Goal: Information Seeking & Learning: Learn about a topic

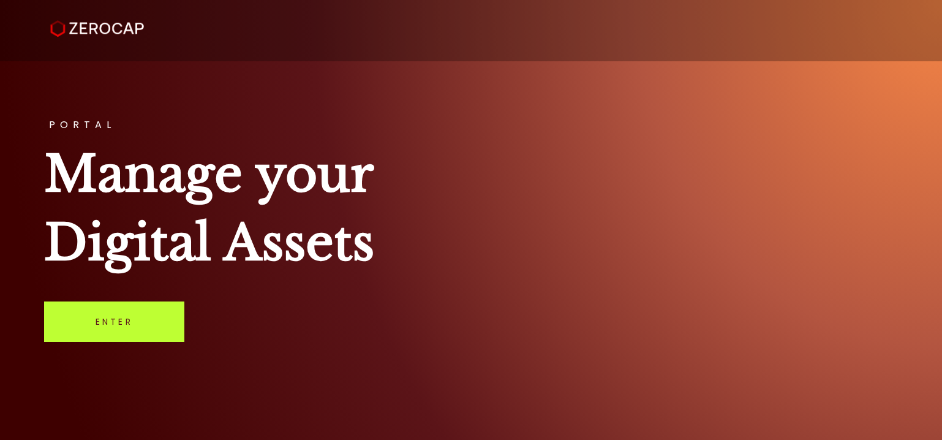
click at [143, 323] on link "Enter" at bounding box center [114, 321] width 140 height 40
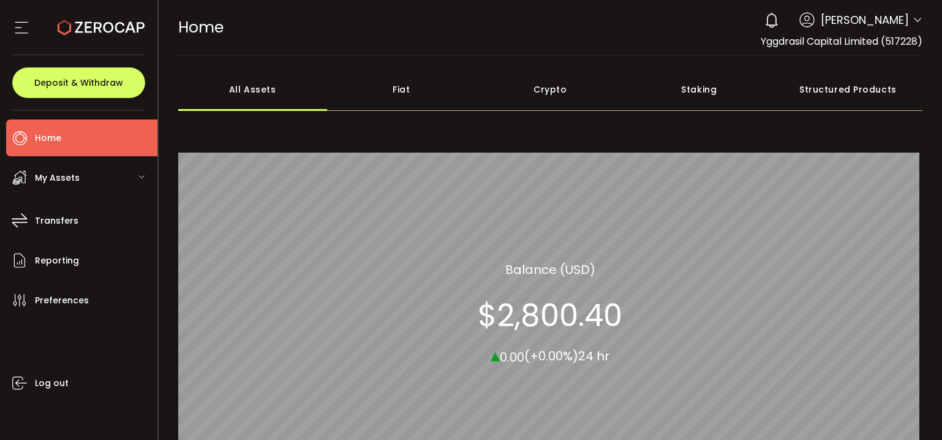
click at [853, 47] on span "Yggdrasil Capital Limited (517228)" at bounding box center [841, 41] width 162 height 14
click at [850, 40] on span "Yggdrasil Capital Limited (517228)" at bounding box center [841, 41] width 162 height 14
click at [912, 21] on icon at bounding box center [917, 20] width 10 height 10
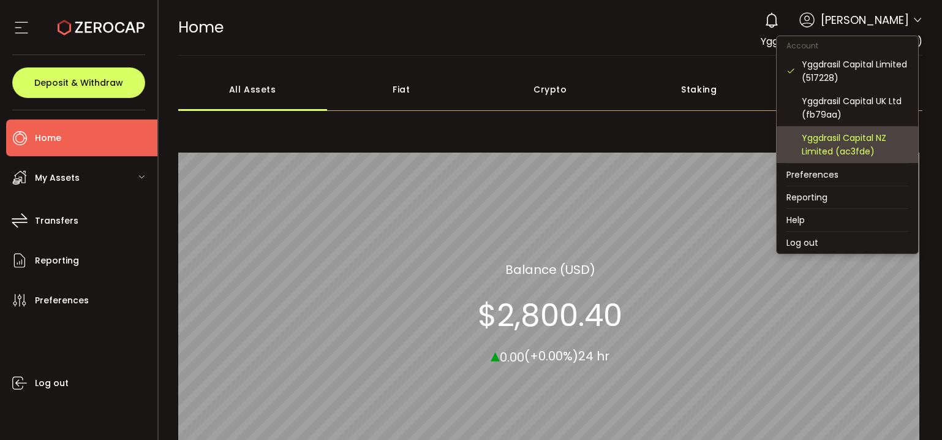
click at [860, 132] on div "Yggdrasil Capital NZ Limited (ac3fde)" at bounding box center [854, 144] width 107 height 27
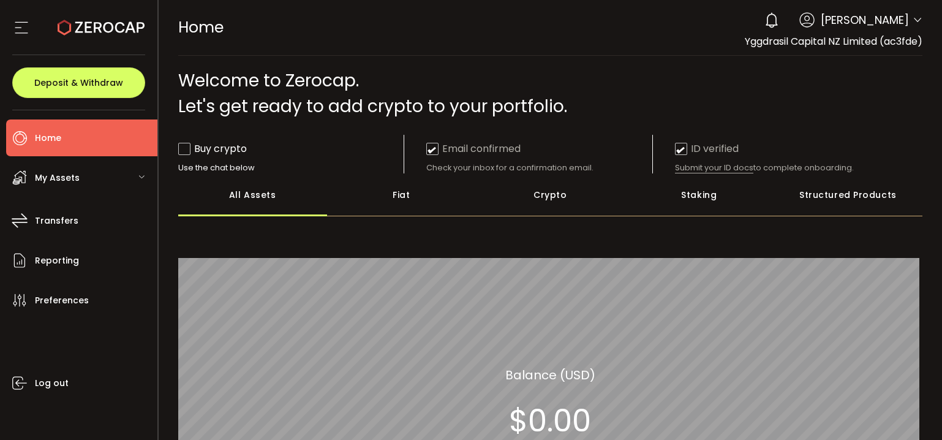
scroll to position [61, 0]
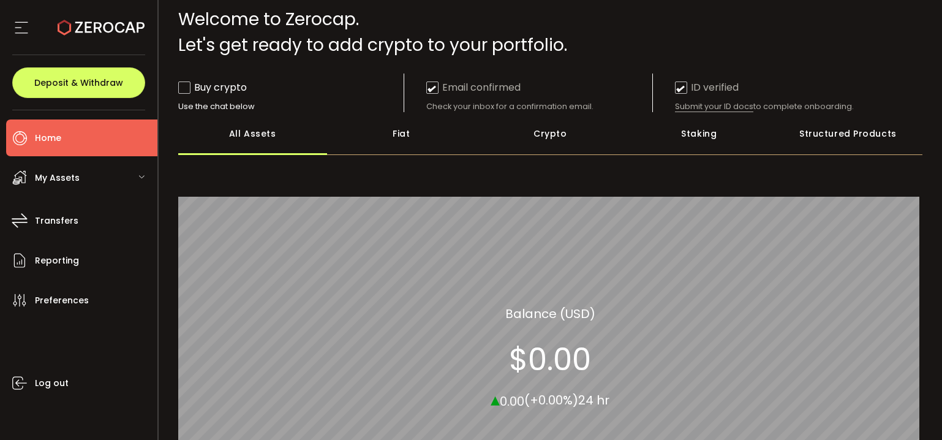
click at [555, 136] on div "Crypto" at bounding box center [550, 133] width 149 height 43
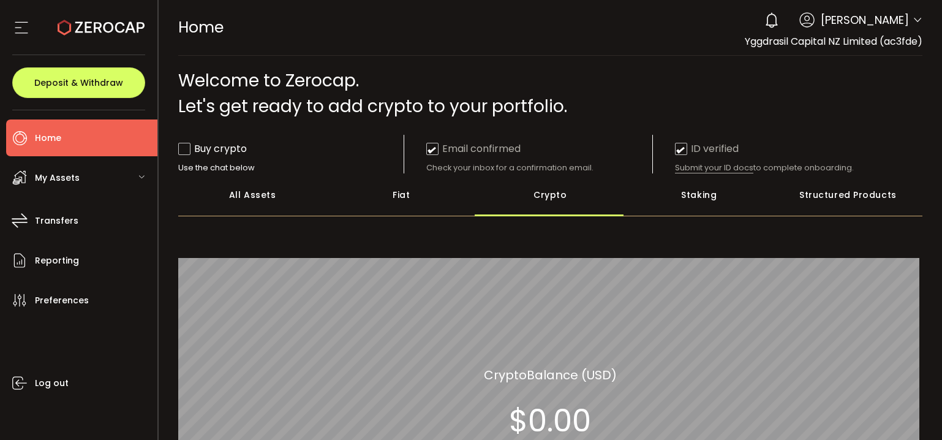
click at [891, 21] on span "[PERSON_NAME]" at bounding box center [864, 20] width 88 height 17
click at [902, 38] on span "Yggdrasil Capital NZ Limited (ac3fde)" at bounding box center [834, 41] width 178 height 14
click at [912, 20] on icon at bounding box center [917, 20] width 10 height 10
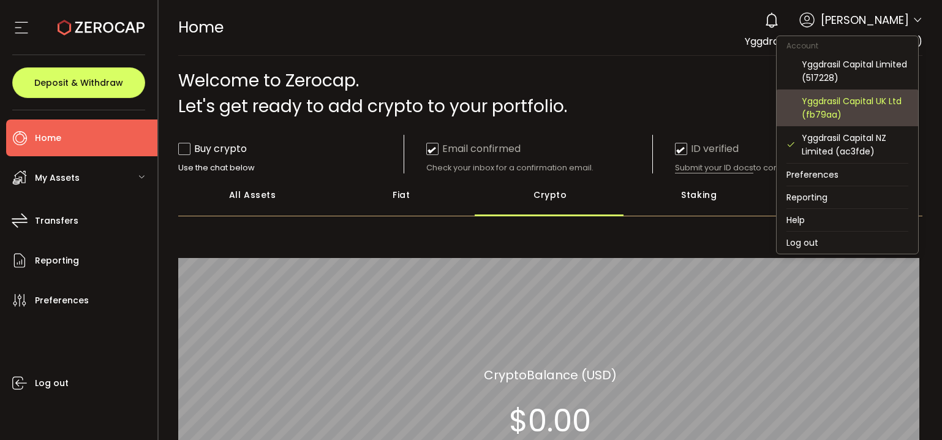
click at [850, 100] on div "Yggdrasil Capital UK Ltd (fb79aa)" at bounding box center [854, 107] width 107 height 27
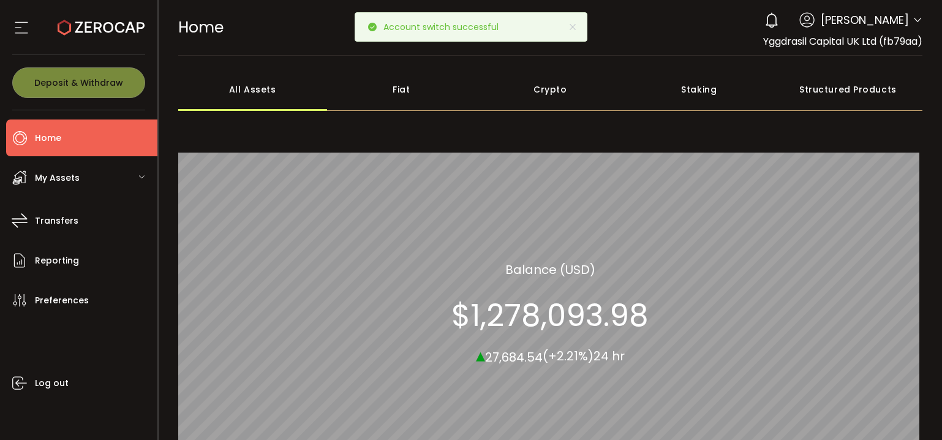
click at [561, 91] on div "Crypto" at bounding box center [550, 89] width 149 height 43
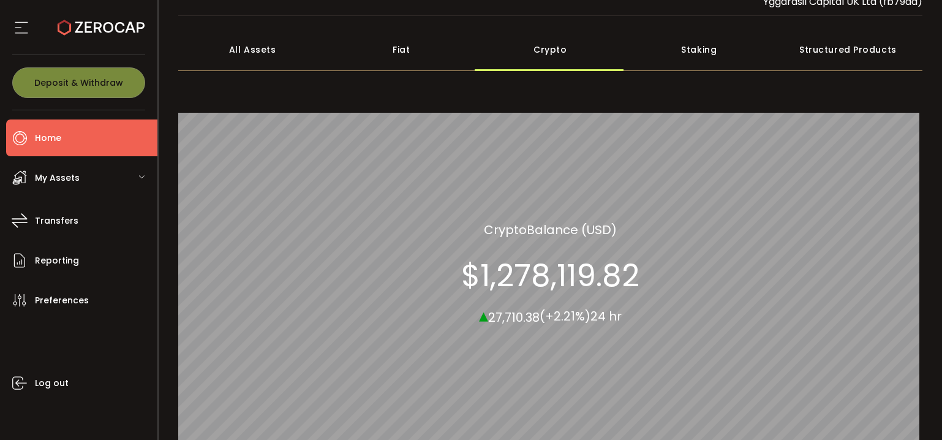
scroll to position [61, 0]
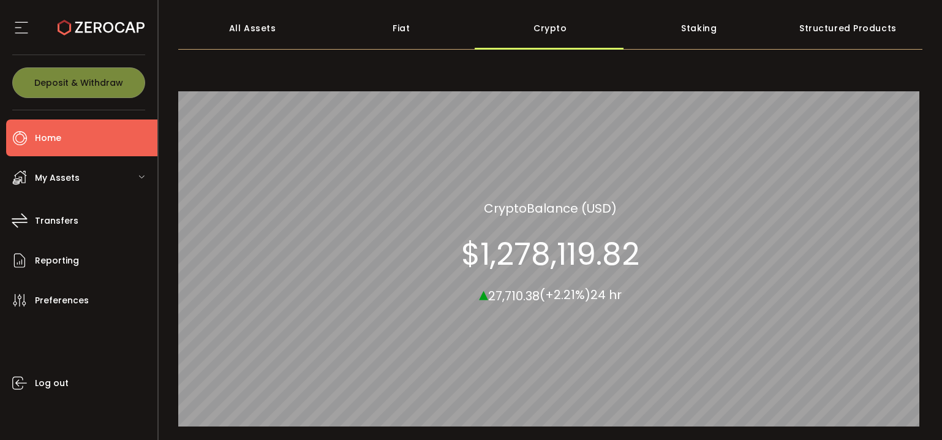
click at [267, 33] on div "All Assets" at bounding box center [252, 28] width 149 height 43
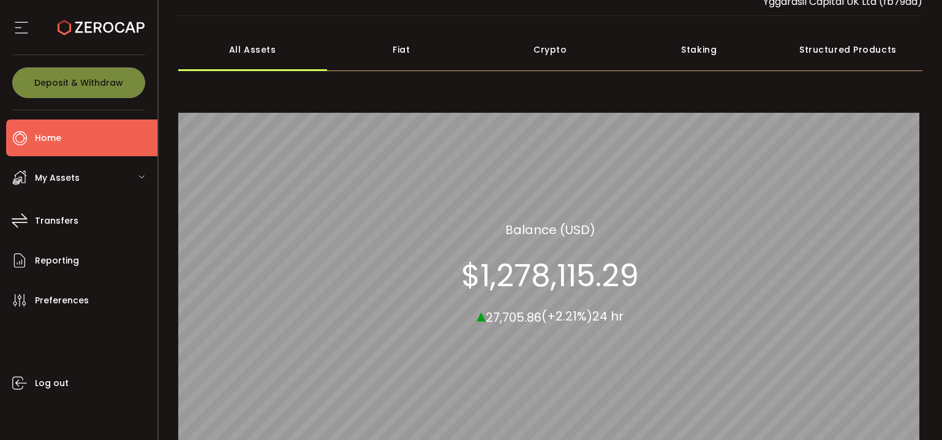
scroll to position [61, 0]
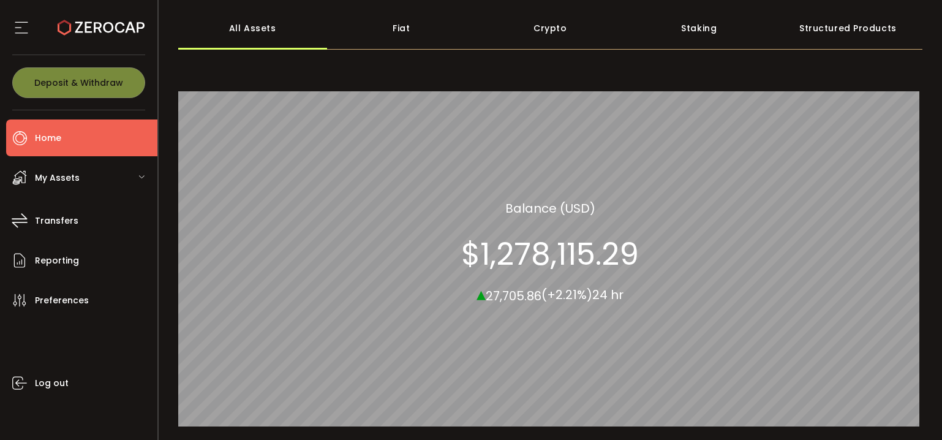
click at [564, 34] on div "Crypto" at bounding box center [550, 28] width 149 height 43
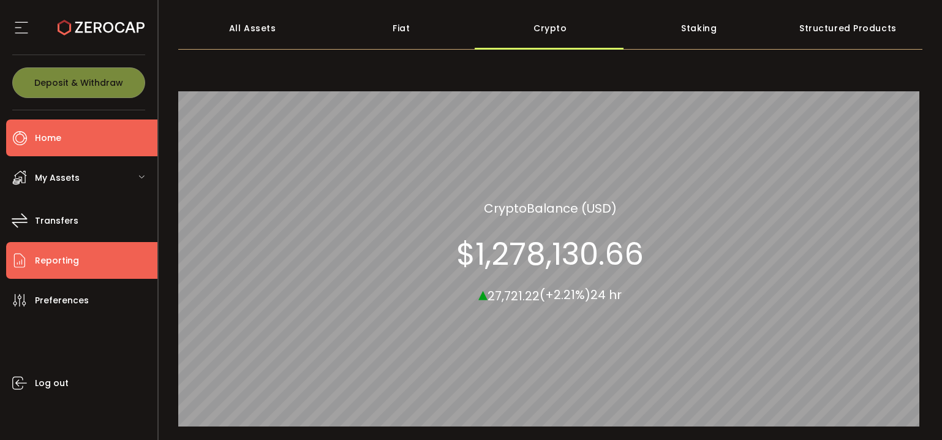
click at [50, 259] on span "Reporting" at bounding box center [57, 261] width 44 height 18
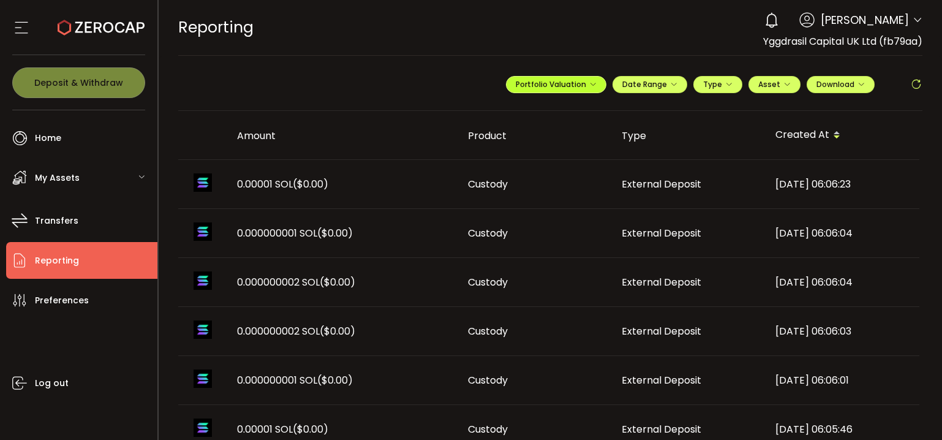
click at [571, 78] on button "Portfolio Valuation" at bounding box center [556, 84] width 100 height 17
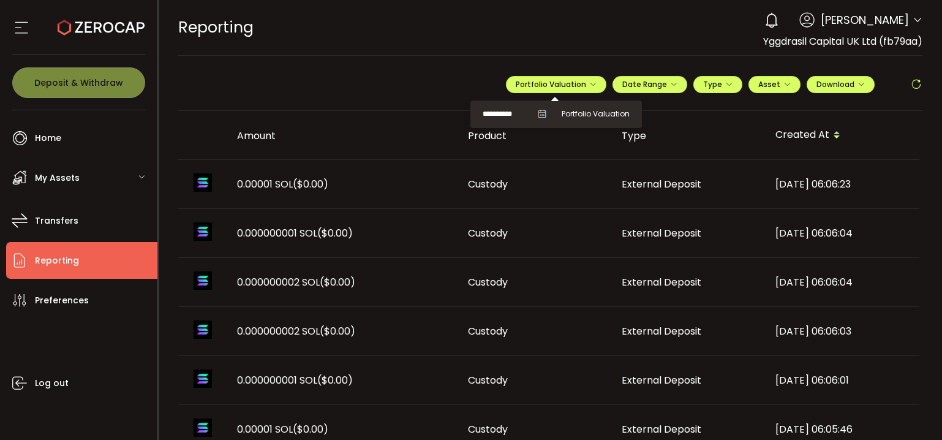
click at [61, 170] on span "My Assets" at bounding box center [57, 178] width 45 height 18
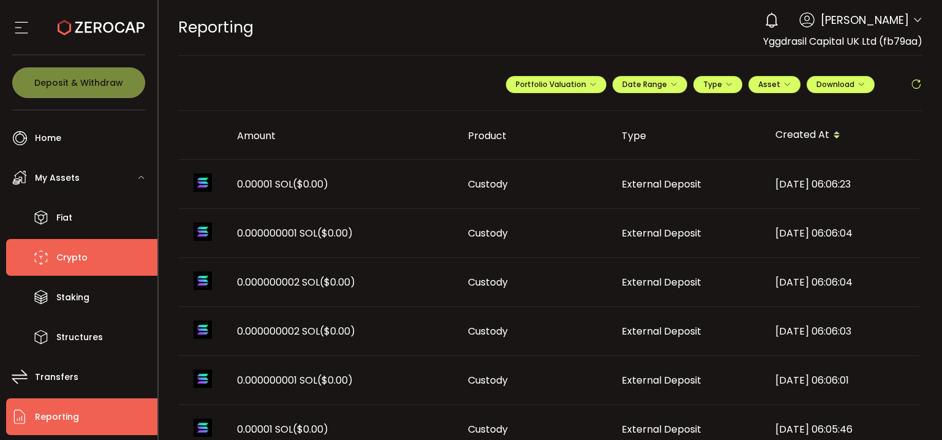
click at [73, 252] on span "Crypto" at bounding box center [71, 258] width 31 height 18
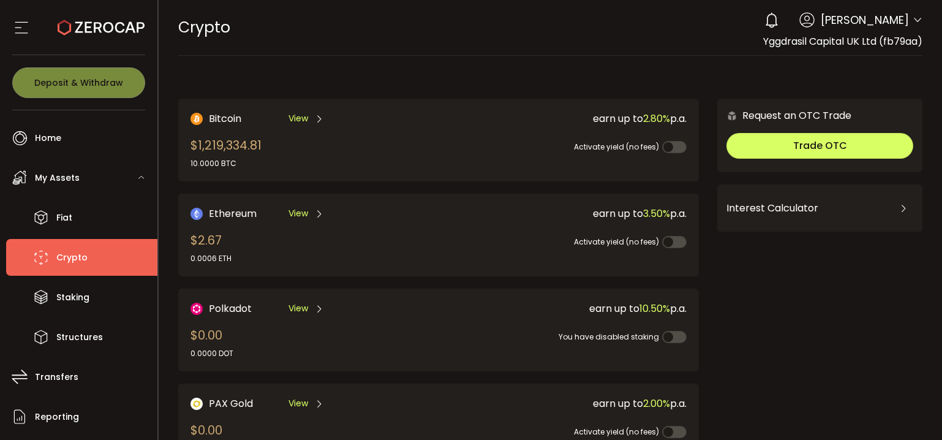
click at [302, 116] on span "View" at bounding box center [298, 118] width 20 height 13
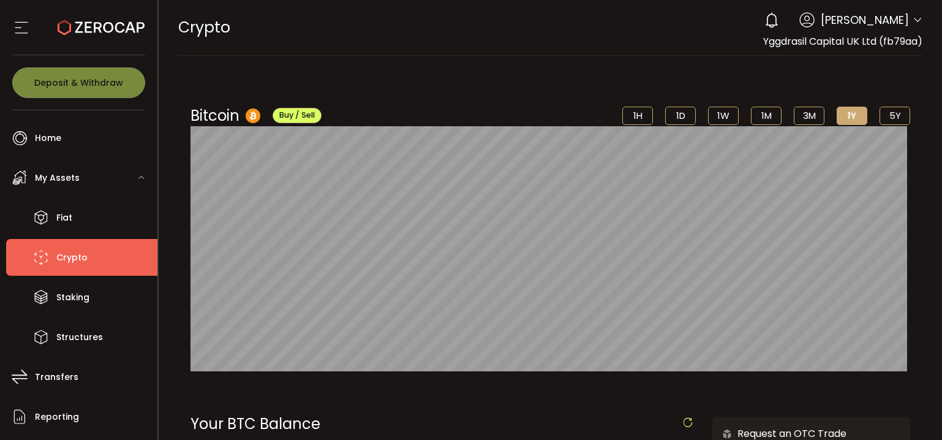
click at [891, 108] on li "5Y" at bounding box center [894, 116] width 31 height 18
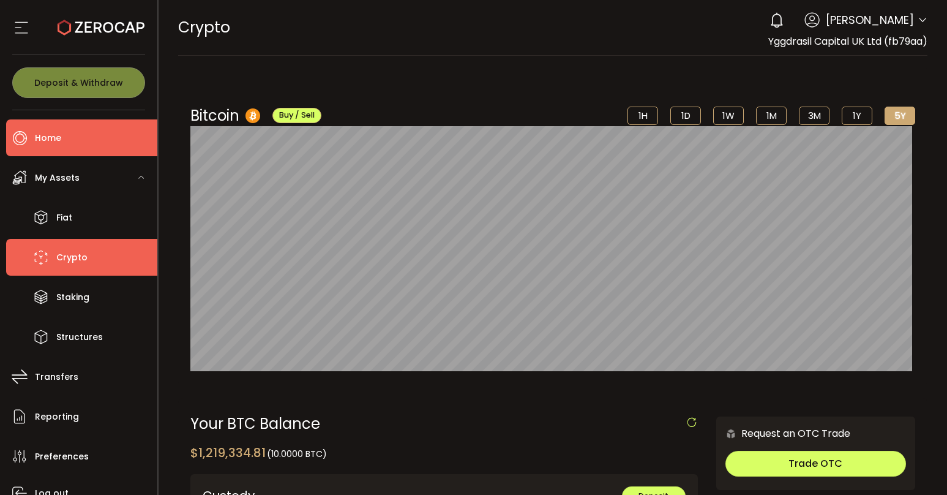
click at [54, 138] on span "Home" at bounding box center [48, 138] width 26 height 18
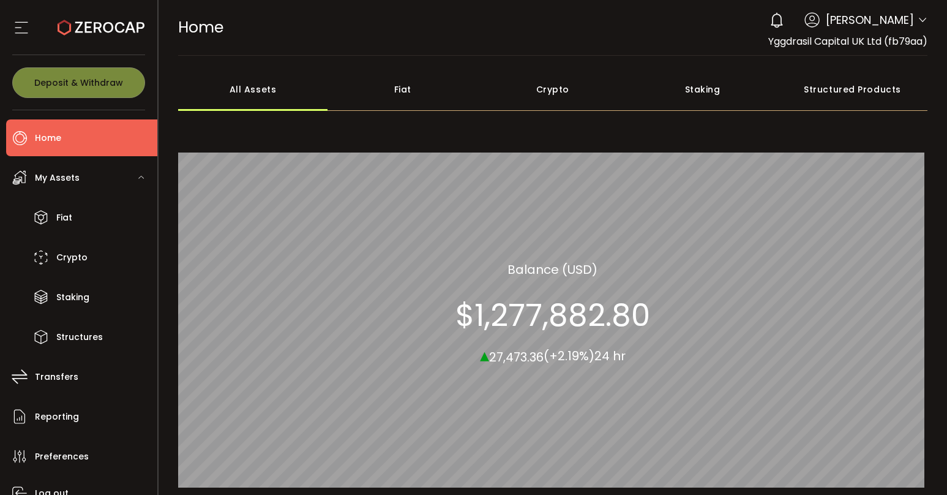
click at [547, 97] on div "Crypto" at bounding box center [553, 89] width 150 height 43
click at [21, 29] on icon at bounding box center [21, 27] width 18 height 18
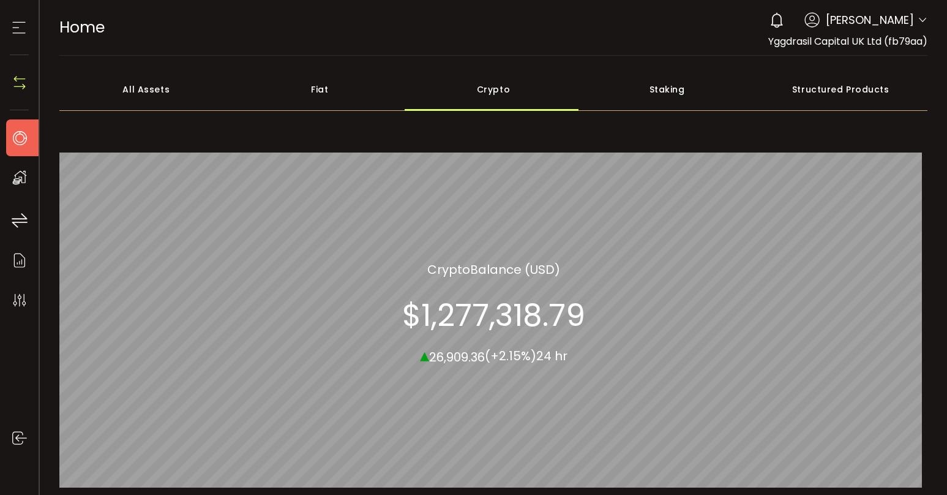
click at [21, 29] on icon at bounding box center [19, 27] width 18 height 18
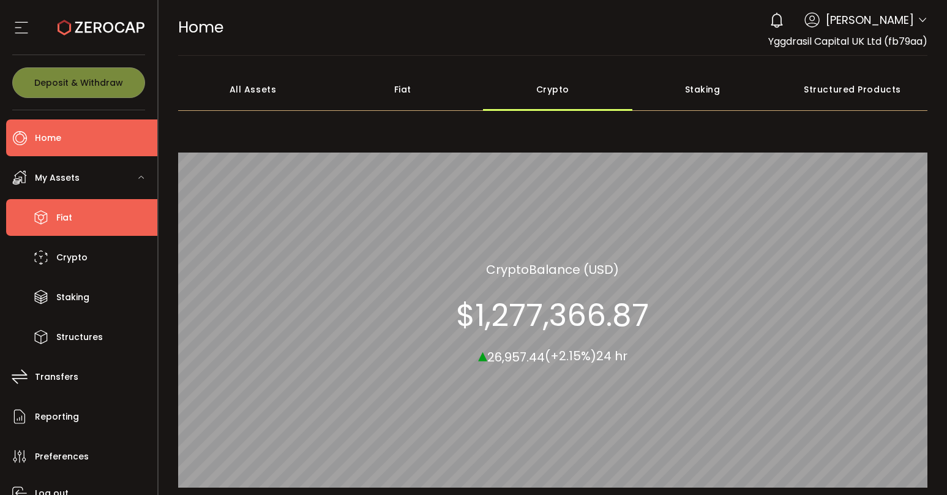
click at [51, 214] on li "Fiat" at bounding box center [81, 217] width 151 height 37
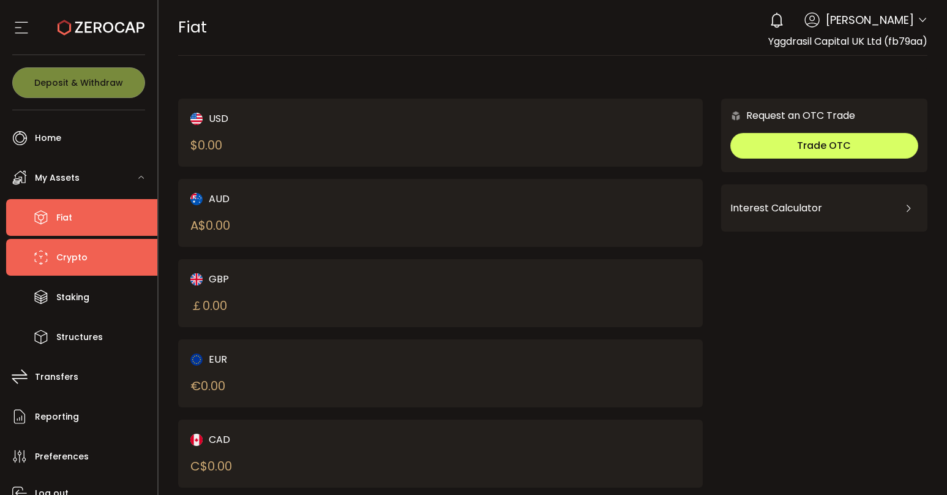
click at [65, 258] on span "Crypto" at bounding box center [71, 258] width 31 height 18
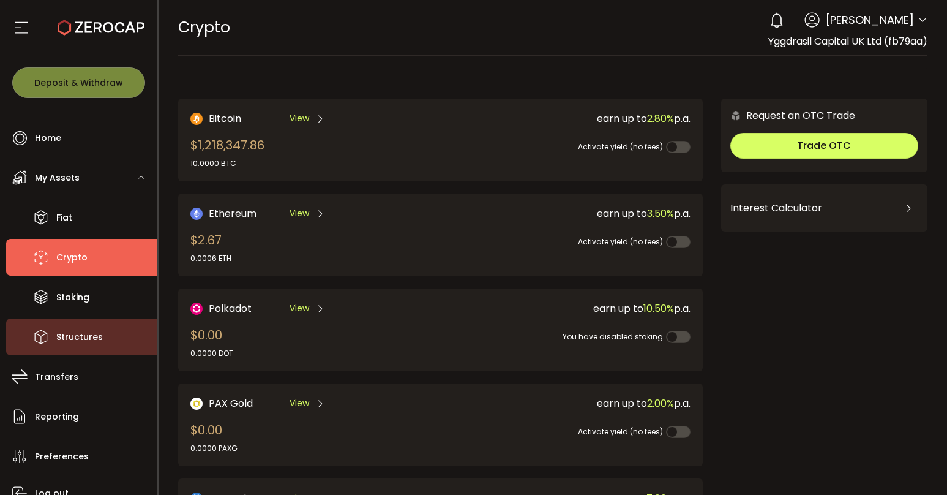
scroll to position [55, 0]
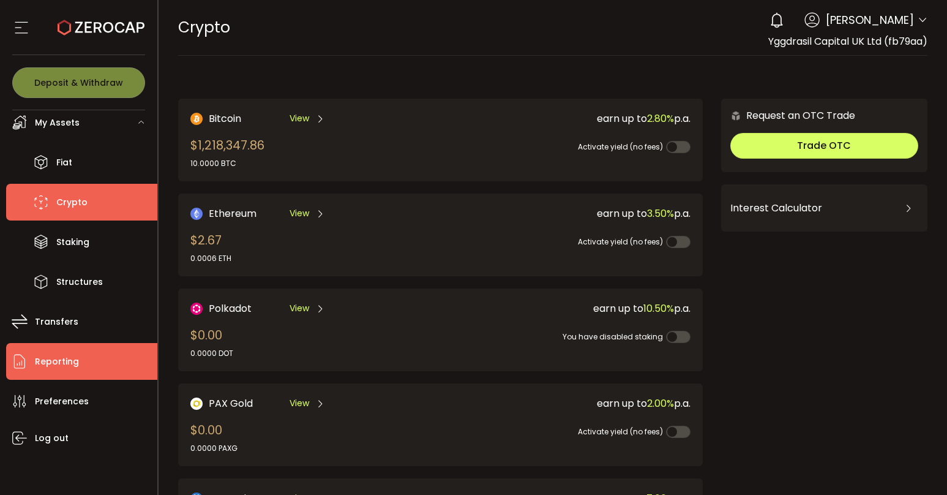
click at [65, 366] on span "Reporting" at bounding box center [57, 362] width 44 height 18
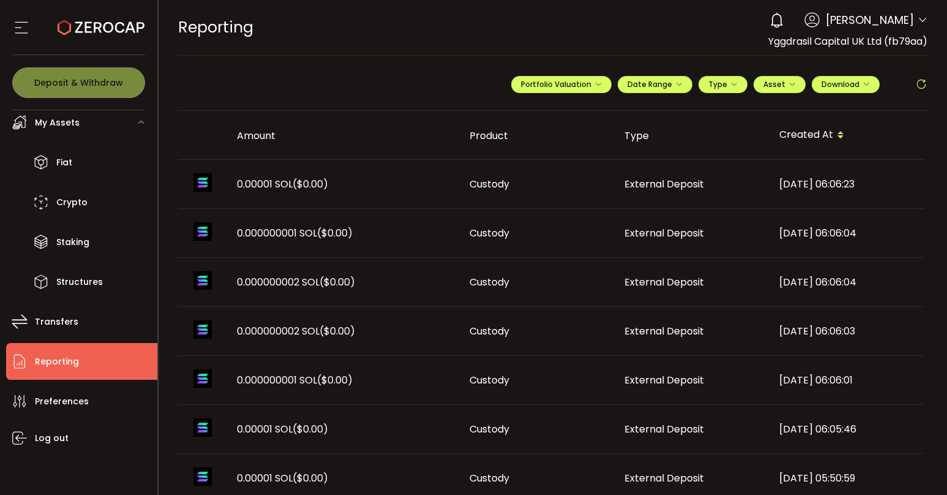
click at [21, 21] on icon at bounding box center [21, 27] width 18 height 18
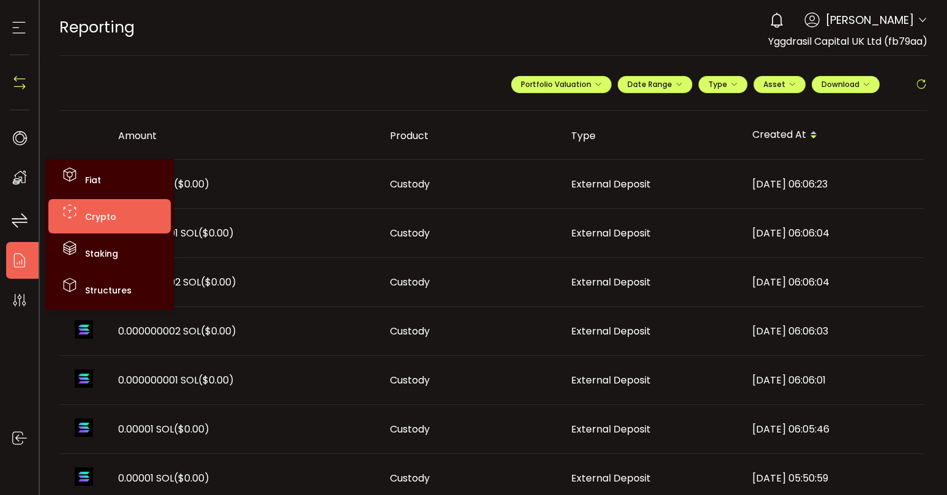
click at [107, 212] on span "Crypto" at bounding box center [100, 217] width 31 height 12
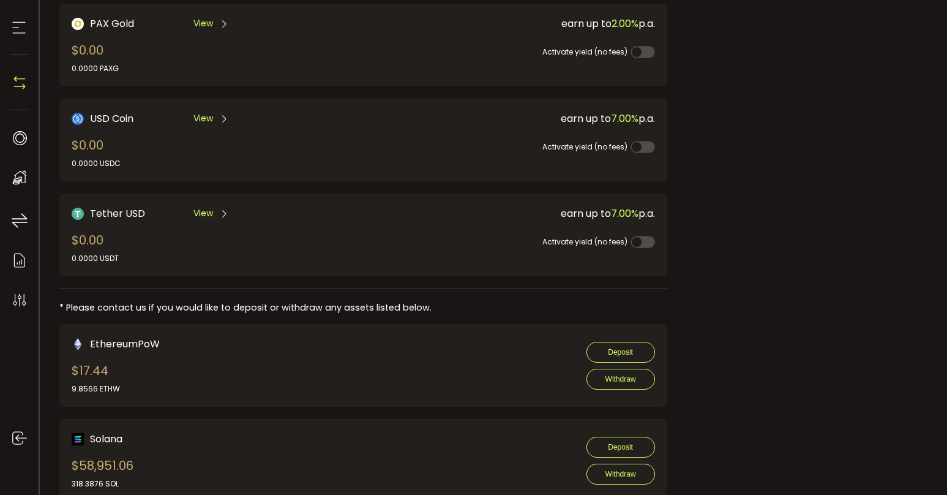
scroll to position [423, 0]
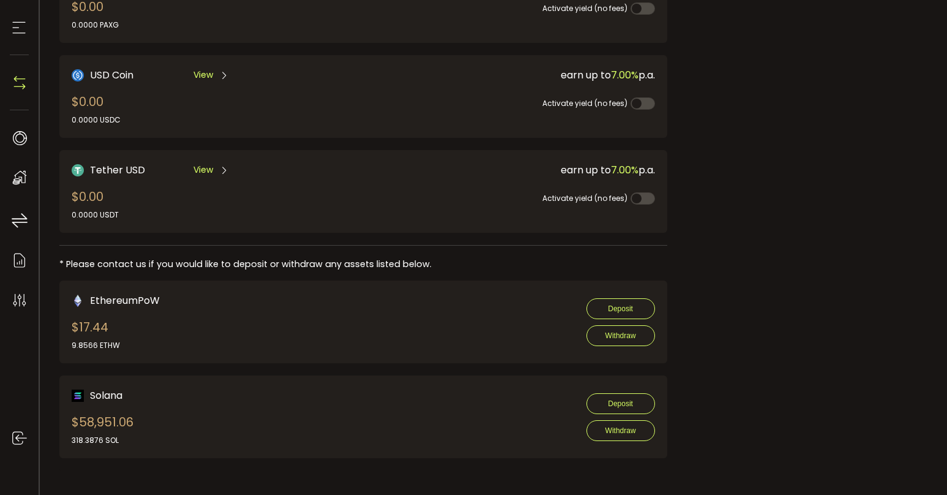
click at [114, 396] on span "Solana" at bounding box center [106, 395] width 32 height 15
click at [102, 394] on span "Solana" at bounding box center [106, 395] width 32 height 15
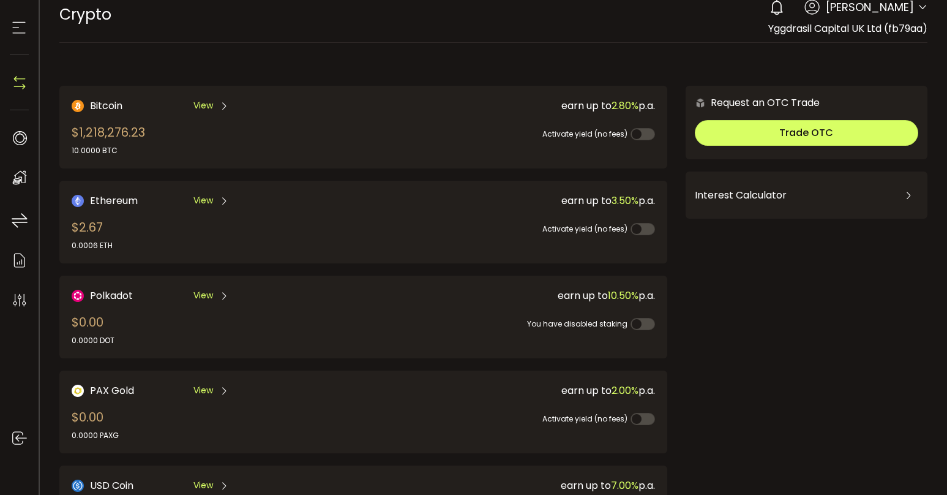
scroll to position [0, 0]
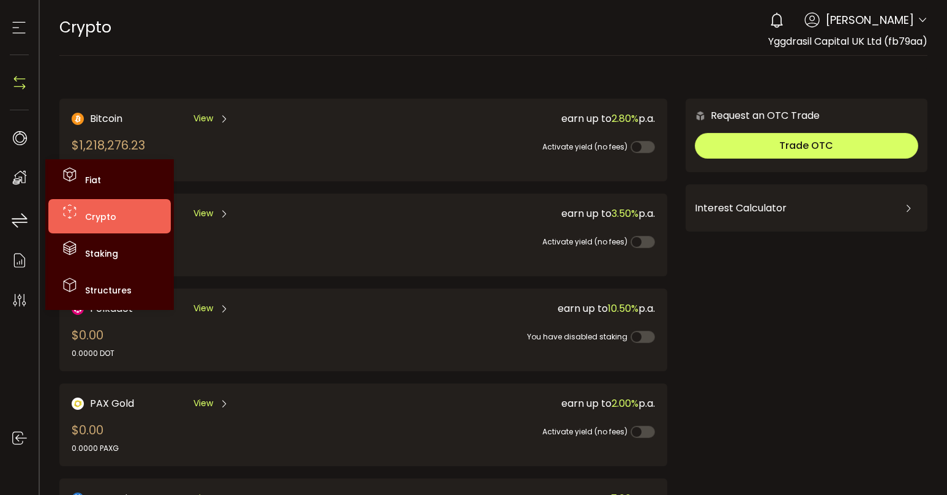
click at [110, 216] on span "Crypto" at bounding box center [100, 217] width 31 height 12
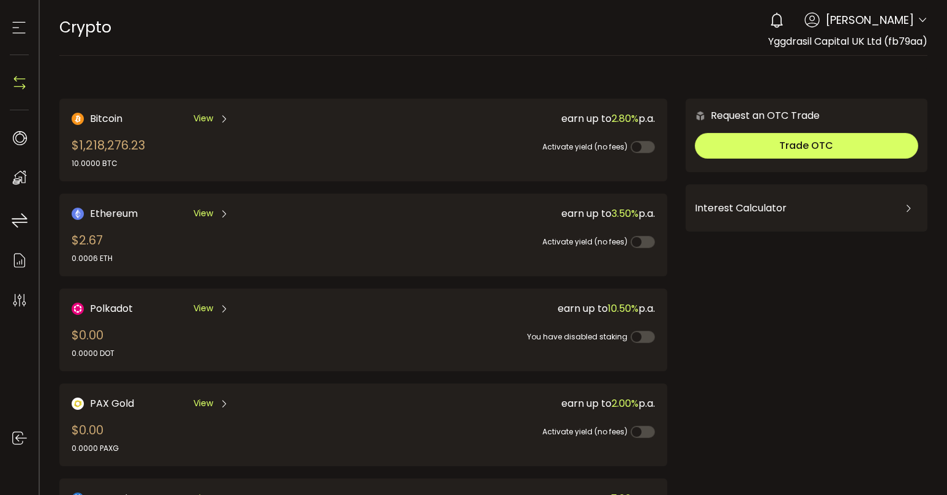
click at [19, 37] on icon at bounding box center [19, 27] width 18 height 18
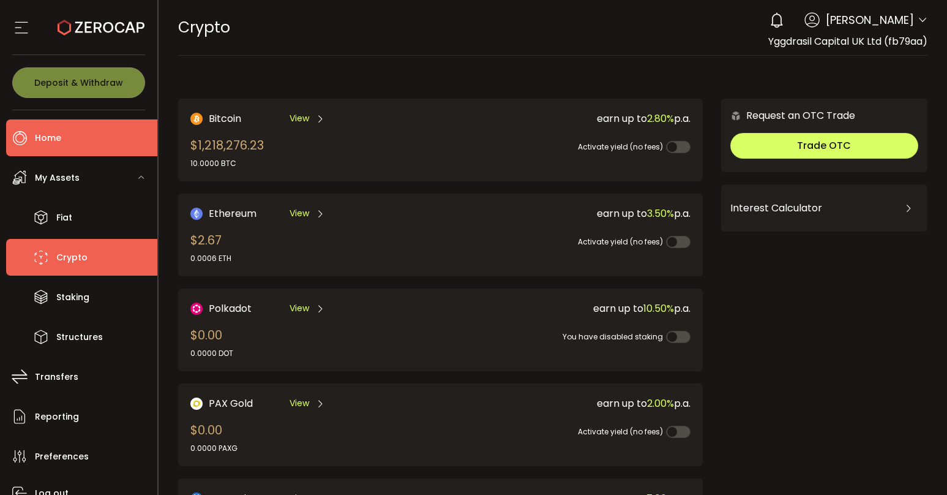
click at [47, 132] on span "Home" at bounding box center [48, 138] width 26 height 18
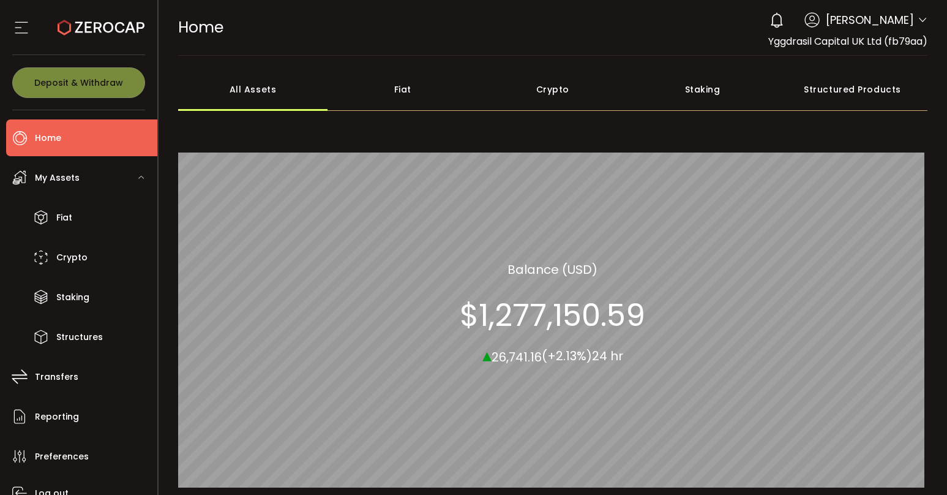
click at [547, 89] on div "Crypto" at bounding box center [553, 89] width 150 height 43
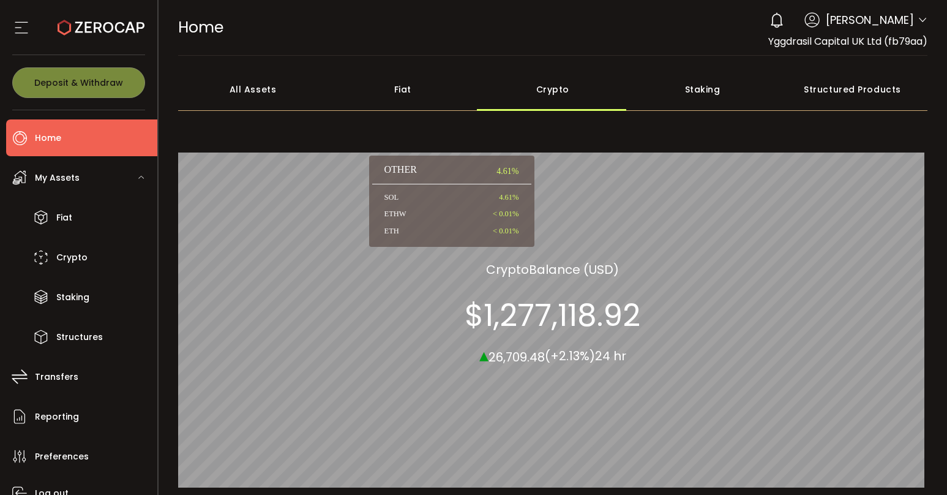
click at [534, 177] on div "OTHER 4.61% SOL 4.61% ETHW < 0.01% ETH < 0.01%" at bounding box center [451, 202] width 165 height 92
click at [406, 91] on div "Fiat" at bounding box center [403, 89] width 150 height 43
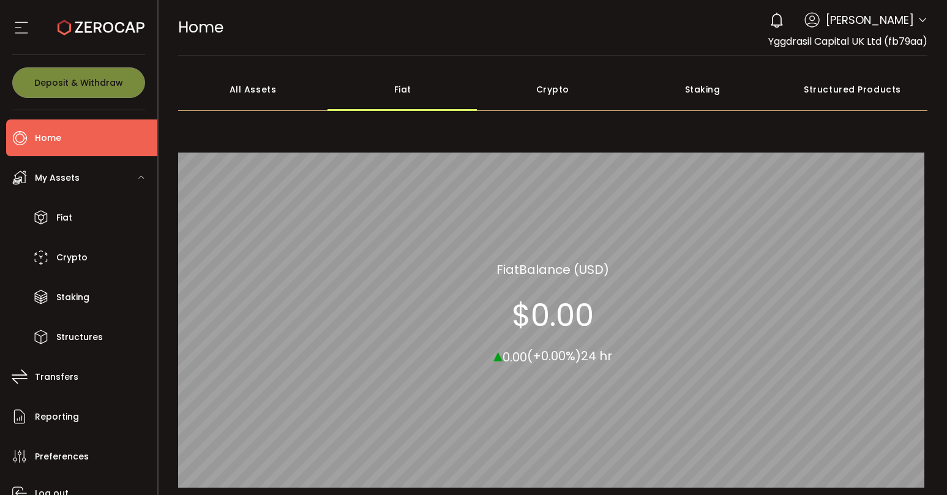
click at [250, 90] on div "All Assets" at bounding box center [253, 89] width 150 height 43
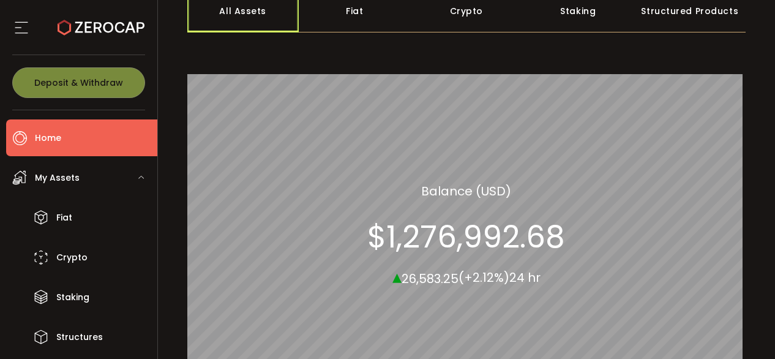
scroll to position [79, 0]
